Goal: Transaction & Acquisition: Obtain resource

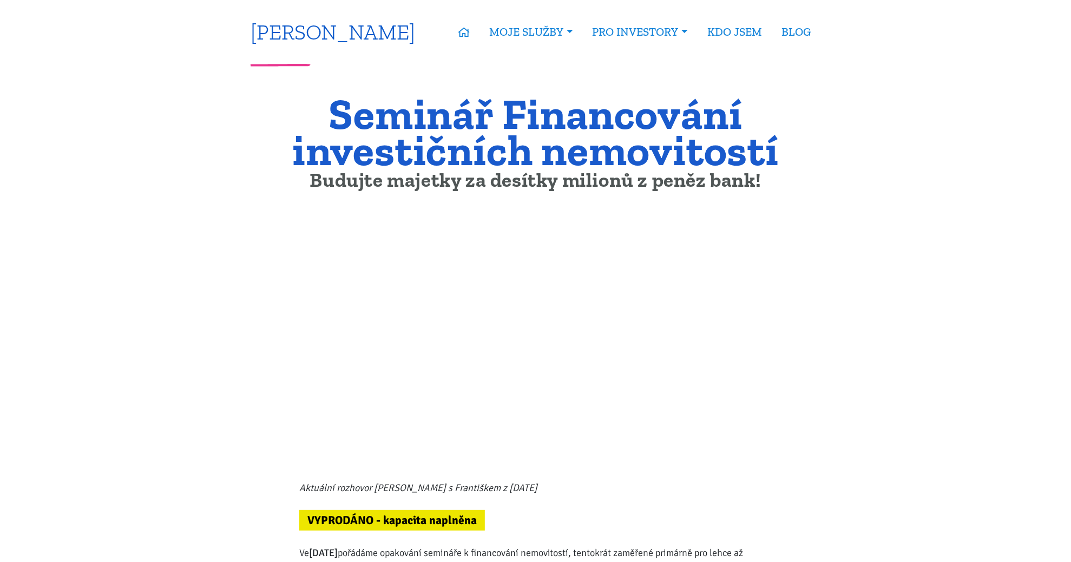
click at [294, 33] on link "[PERSON_NAME]" at bounding box center [333, 31] width 165 height 21
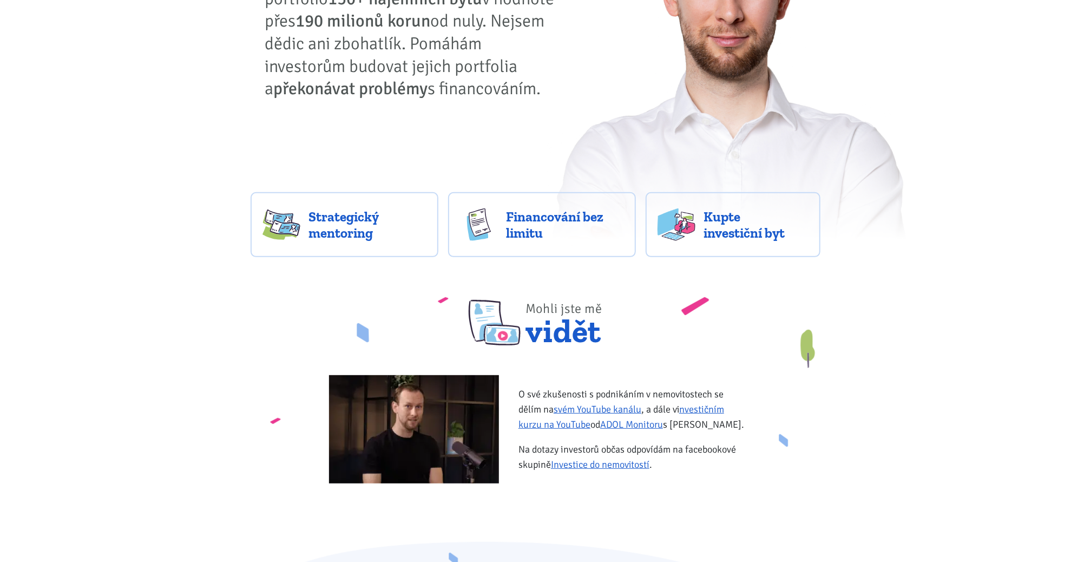
scroll to position [216, 0]
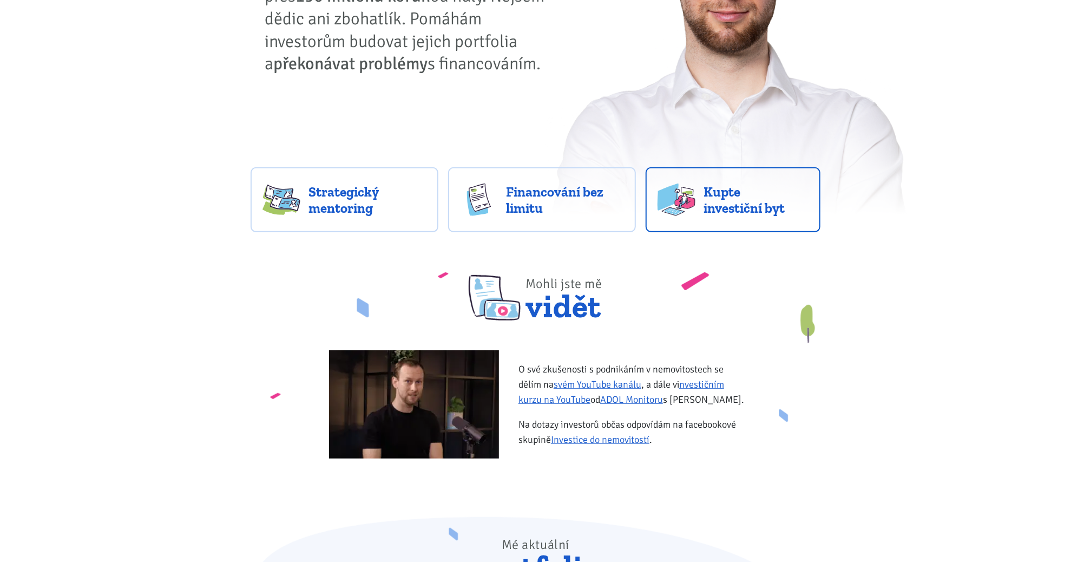
click at [739, 199] on span "Kupte investiční byt" at bounding box center [756, 200] width 105 height 32
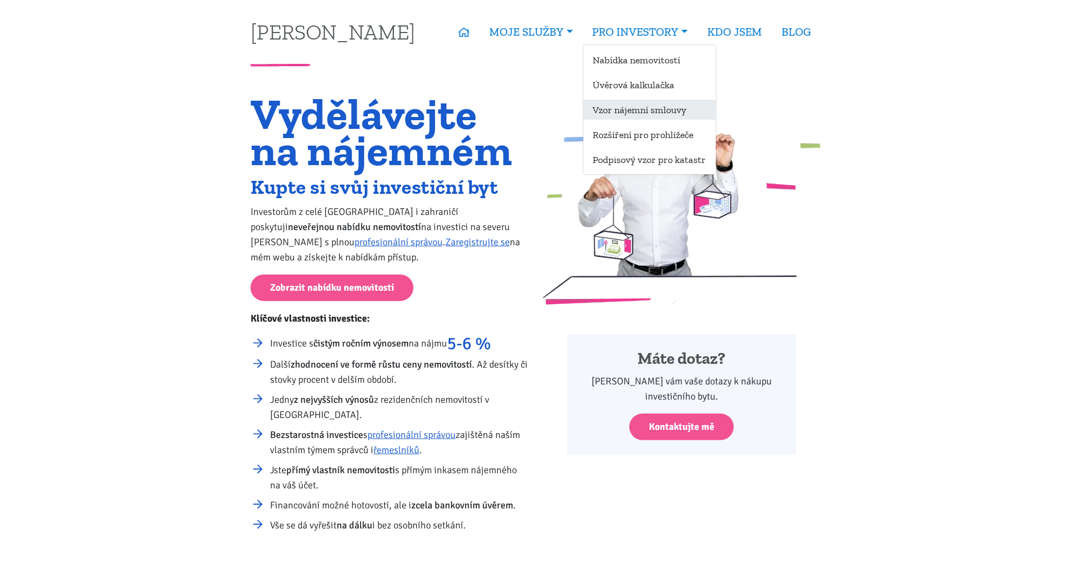
click at [618, 107] on link "Vzor nájemní smlouvy" at bounding box center [650, 110] width 133 height 20
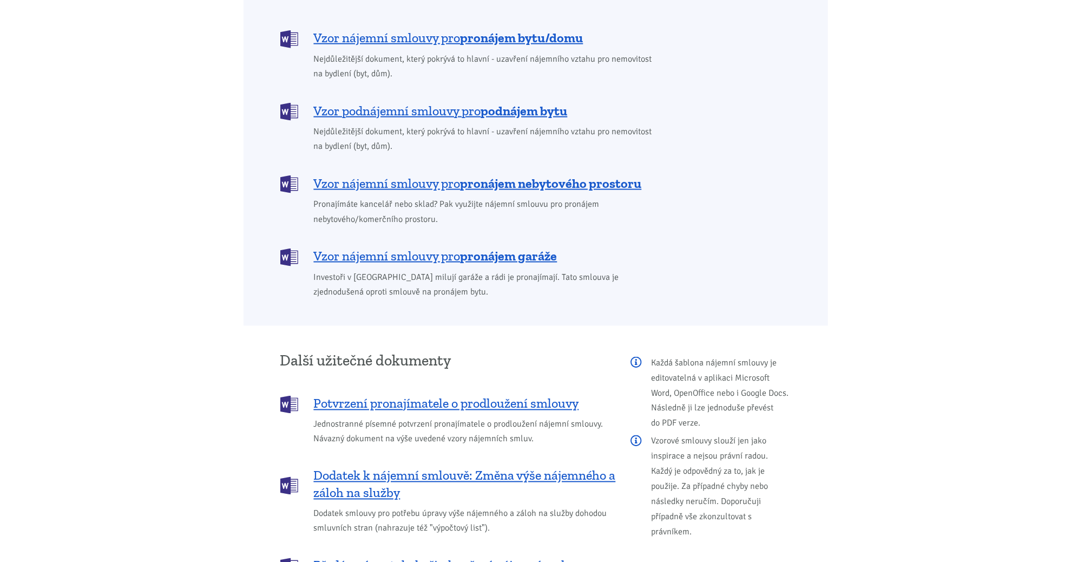
scroll to position [1028, 0]
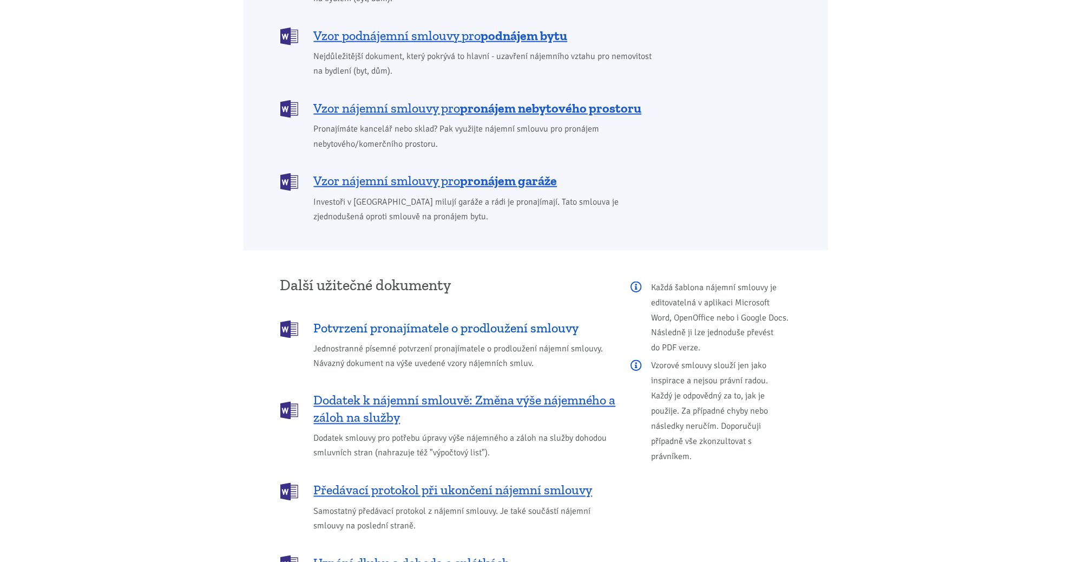
click at [469, 320] on span "Potvrzení pronajímatele o prodloužení smlouvy" at bounding box center [446, 328] width 265 height 17
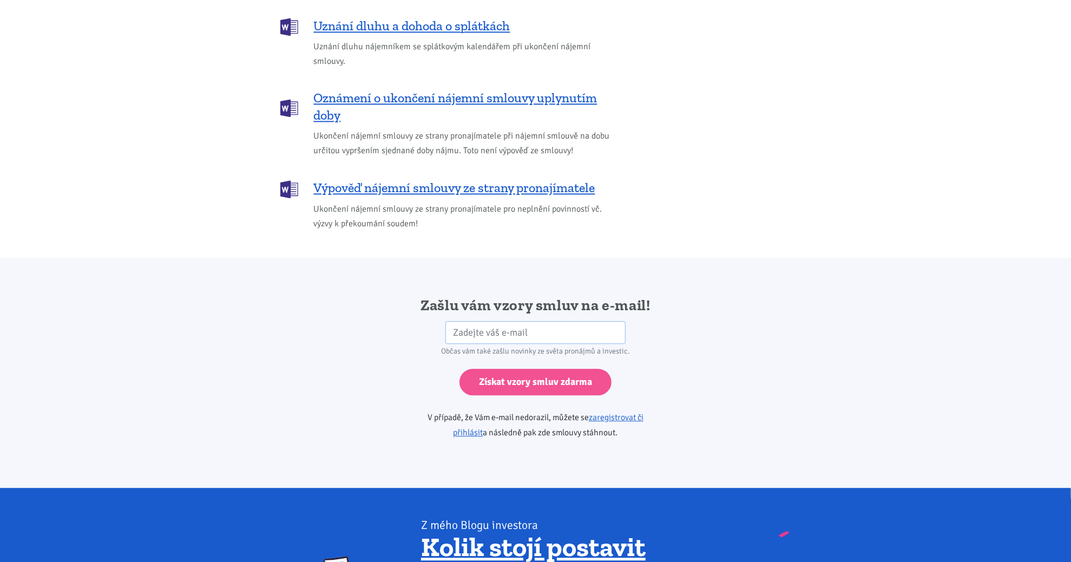
scroll to position [1483, 0]
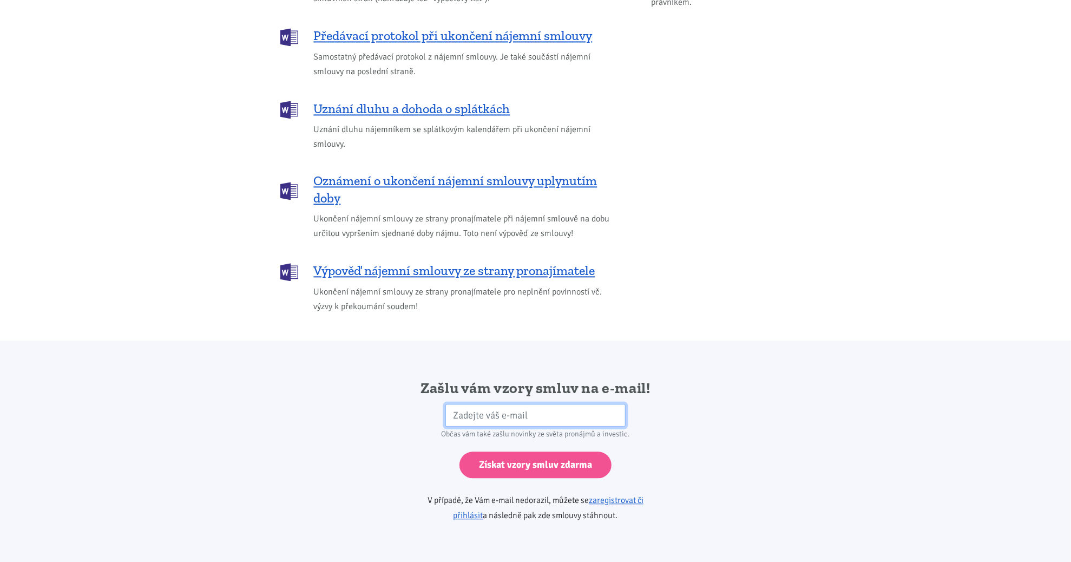
click at [512, 407] on input "email" at bounding box center [536, 415] width 180 height 23
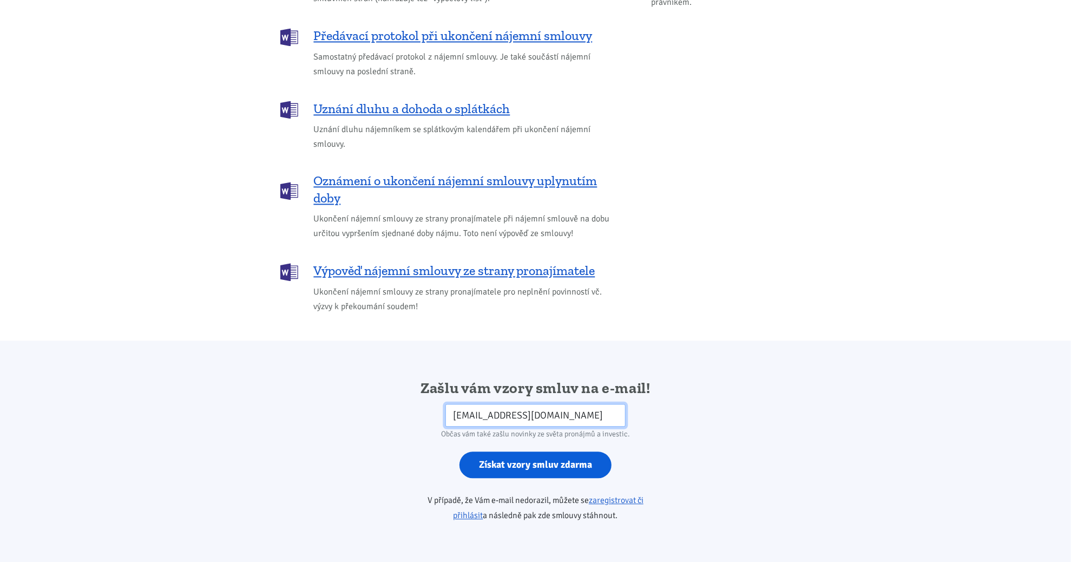
type input "nikisbeta@gmail.com"
click at [538, 451] on input "Získat vzory smluv zdarma" at bounding box center [536, 464] width 152 height 27
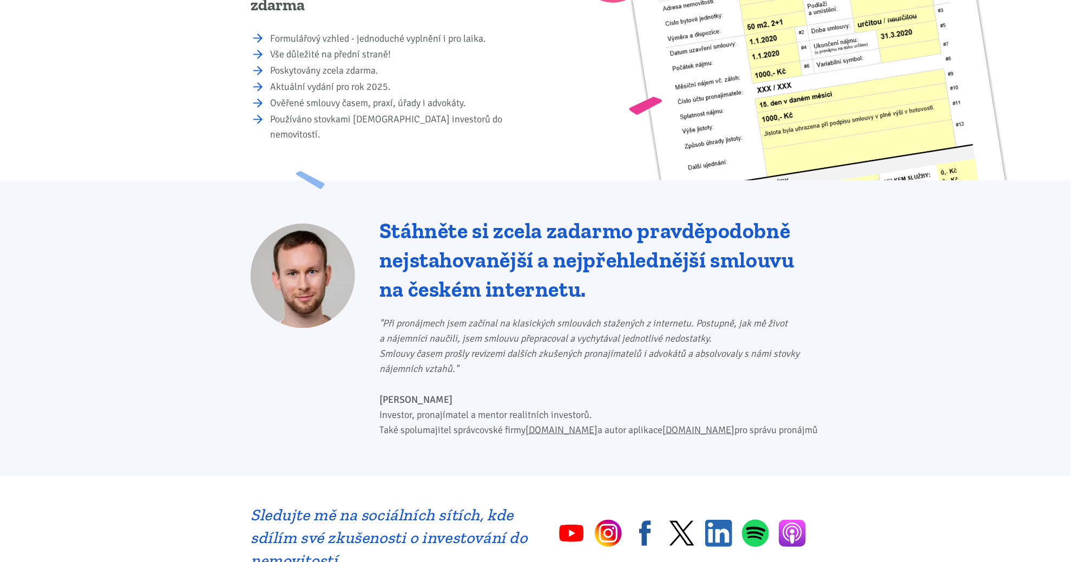
scroll to position [0, 0]
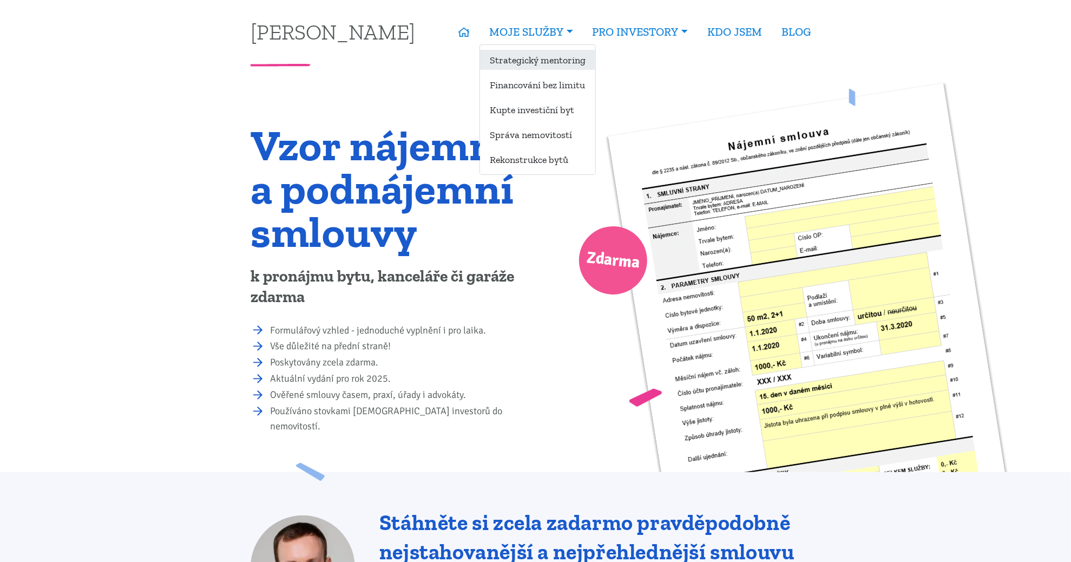
click at [528, 64] on link "Strategický mentoring" at bounding box center [537, 60] width 115 height 20
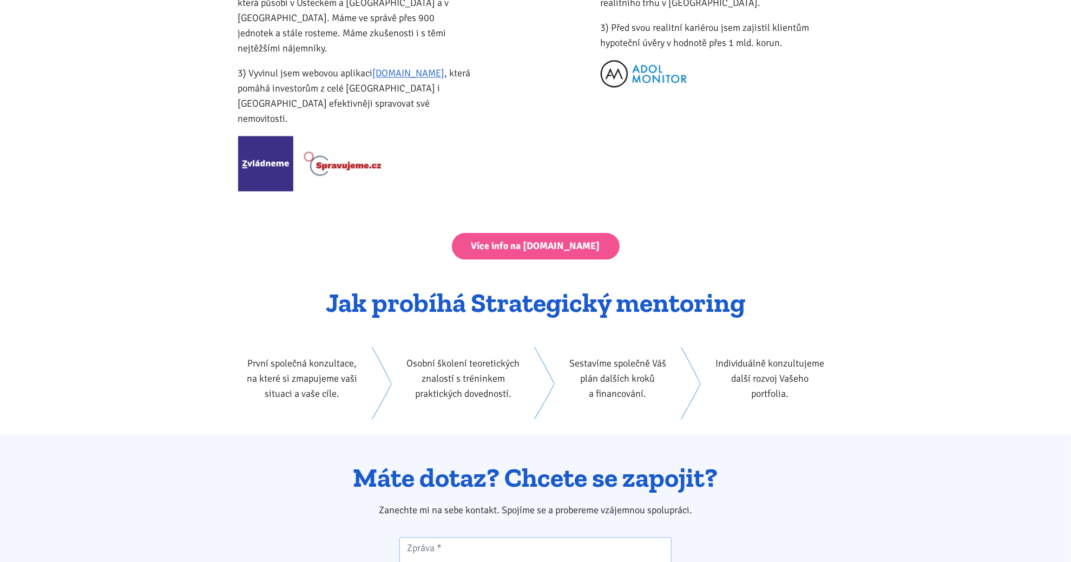
scroll to position [1515, 0]
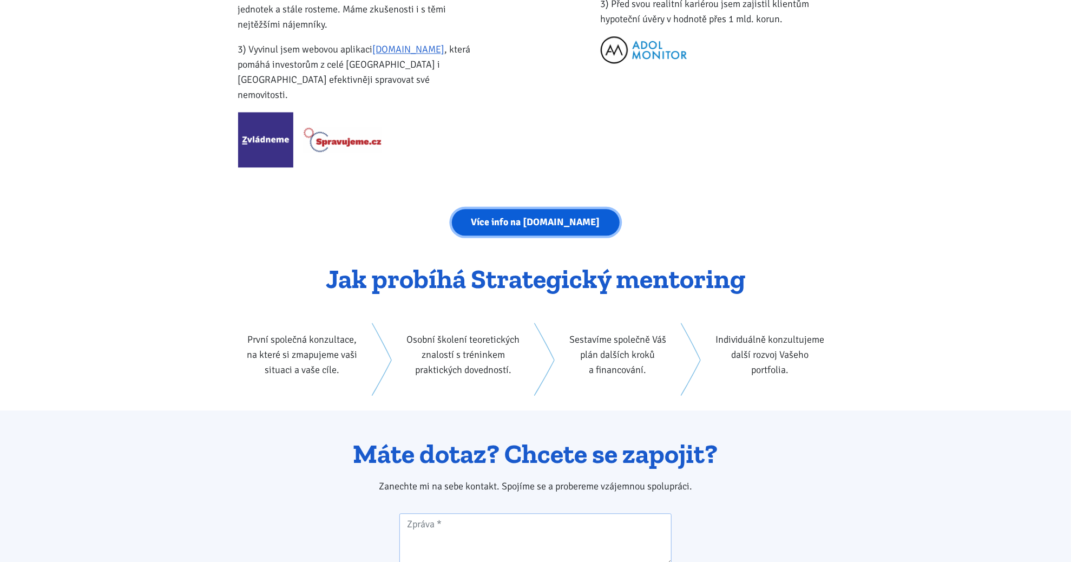
click at [545, 209] on link "Více info na [DOMAIN_NAME]" at bounding box center [536, 222] width 168 height 27
